Goal: Information Seeking & Learning: Learn about a topic

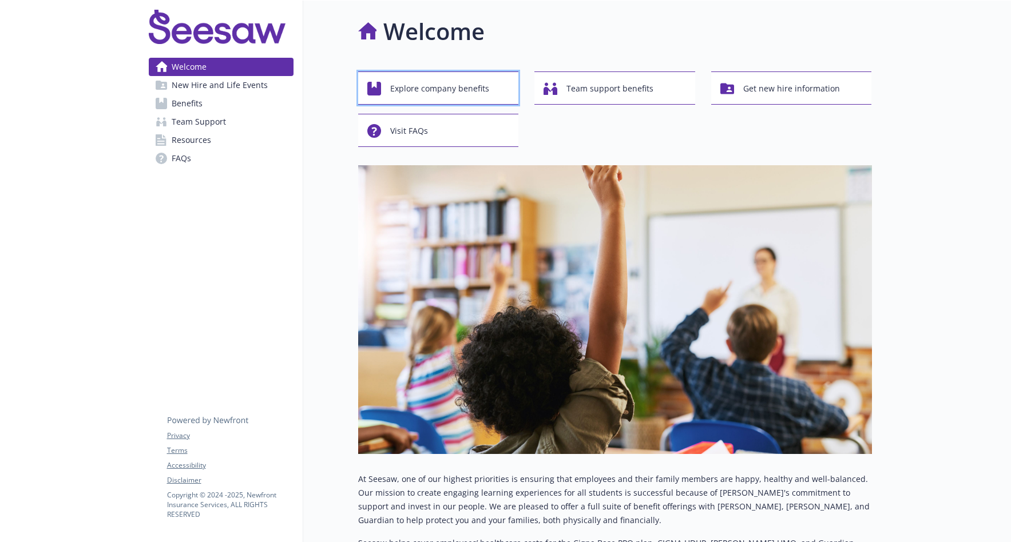
click at [451, 92] on span "Explore company benefits" at bounding box center [439, 89] width 99 height 22
